Goal: Find specific page/section: Find specific page/section

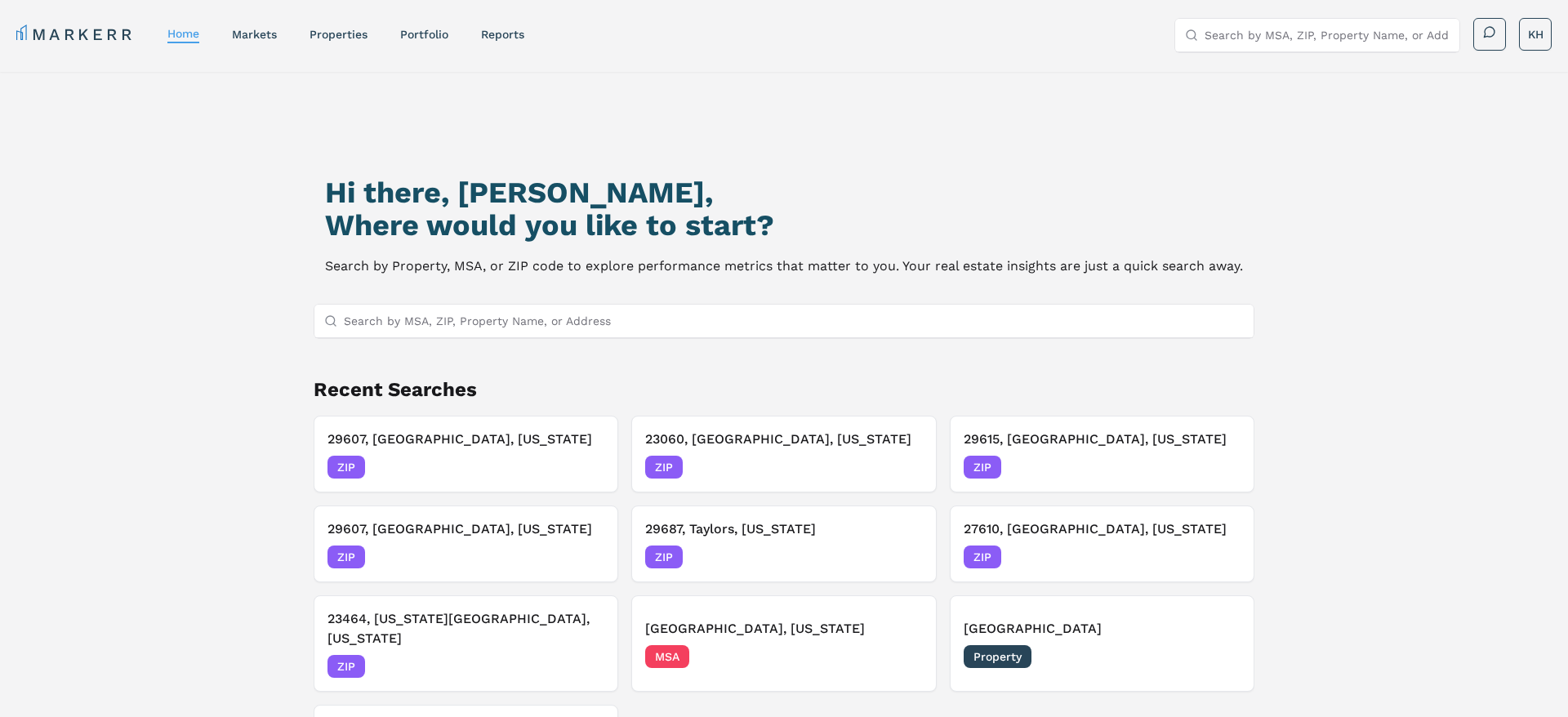
click at [462, 329] on input "Search by MSA, ZIP, Property Name, or Address" at bounding box center [793, 321] width 900 height 33
click at [508, 328] on input "Search by MSA, ZIP, Property Name, or Address" at bounding box center [793, 321] width 900 height 33
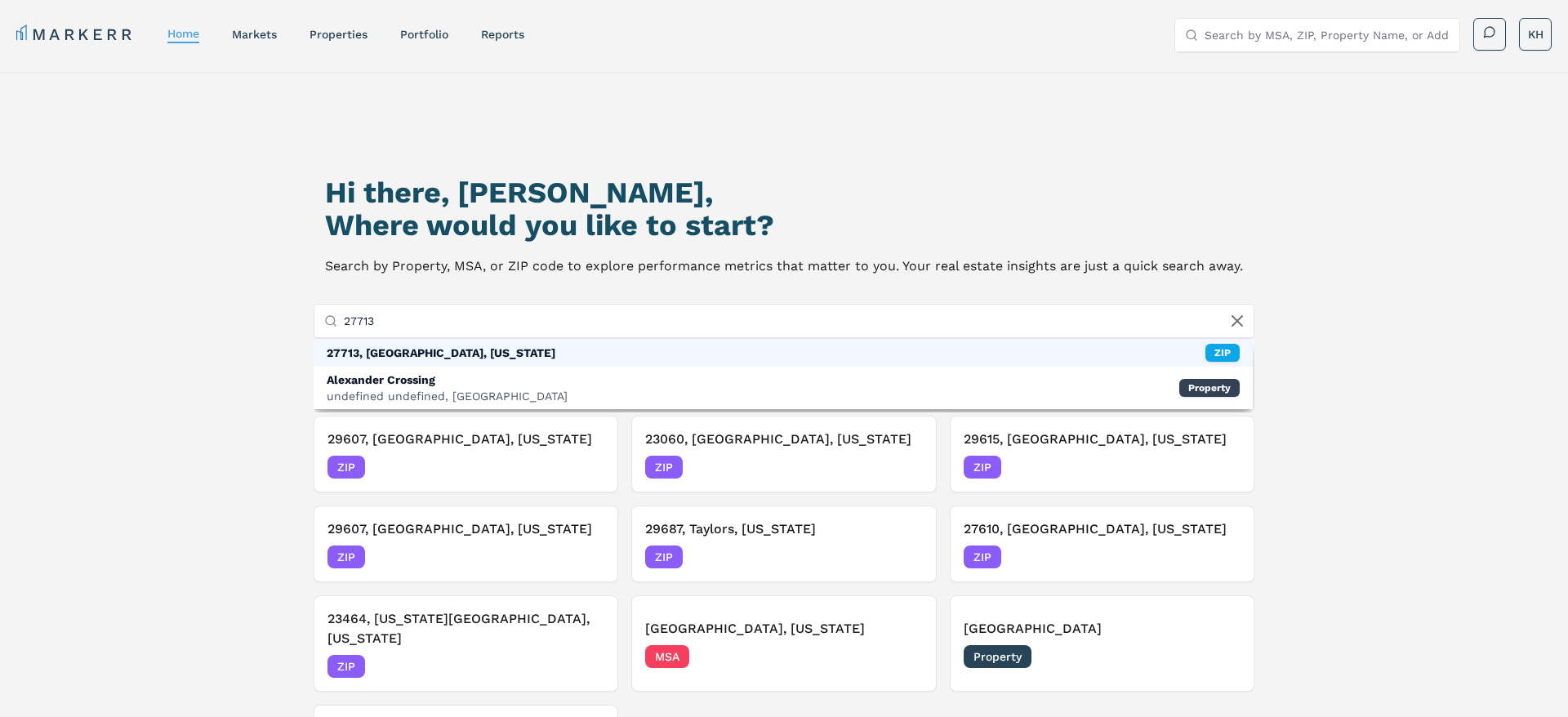
type input "27713"
click at [480, 357] on div "27713, [GEOGRAPHIC_DATA], [US_STATE]" at bounding box center [441, 352] width 228 height 16
